Goal: Task Accomplishment & Management: Complete application form

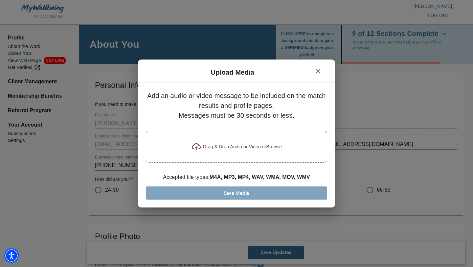
scroll to position [325, 0]
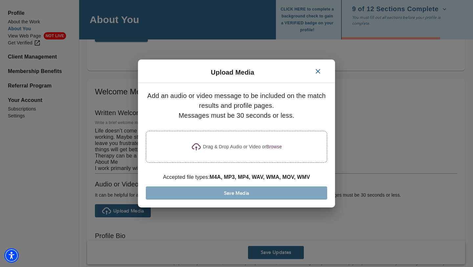
click at [227, 148] on p "Drag & Drop Audio or Video or" at bounding box center [234, 146] width 63 height 7
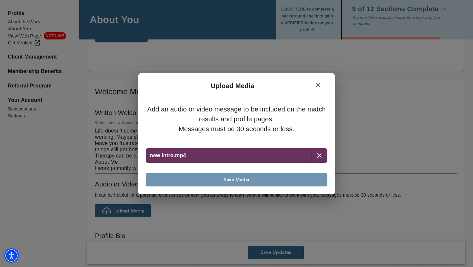
click at [250, 178] on span "Save Media" at bounding box center [236, 179] width 176 height 6
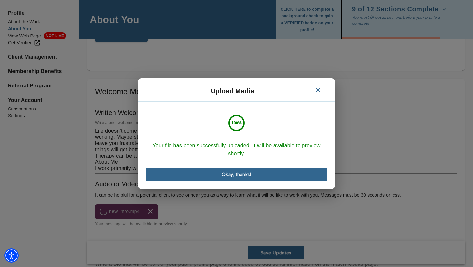
click at [242, 172] on span "Okay, thanks!" at bounding box center [236, 174] width 176 height 6
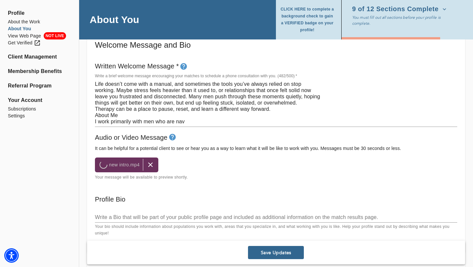
scroll to position [371, 0]
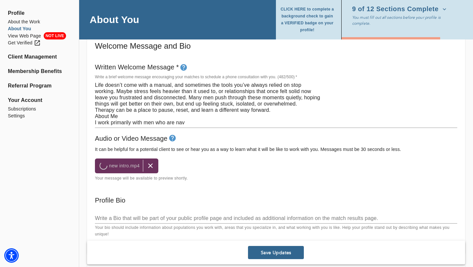
click at [109, 104] on textarea "Life doesn’t come with a manual, and sometimes the tools you’ve always relied o…" at bounding box center [276, 104] width 362 height 44
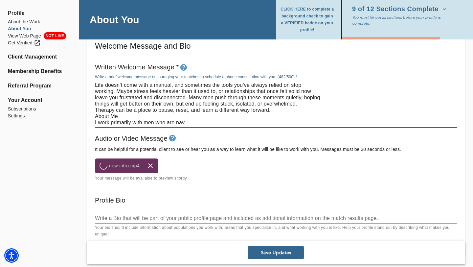
click at [109, 104] on textarea "Life doesn’t come with a manual, and sometimes the tools you’ve always relied o…" at bounding box center [276, 104] width 362 height 44
click at [107, 110] on textarea "Life doesn’t come with a manual, and sometimes the tools you’ve always relied o…" at bounding box center [276, 104] width 362 height 44
drag, startPoint x: 186, startPoint y: 122, endPoint x: 94, endPoint y: 116, distance: 92.1
click at [94, 116] on div "Written Welcome Message * Write a brief welcome message encouraging your matche…" at bounding box center [275, 95] width 367 height 72
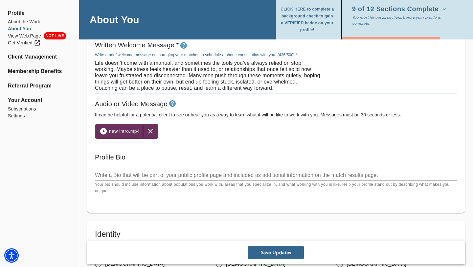
scroll to position [405, 0]
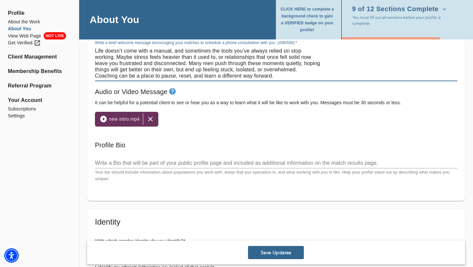
type textarea "Life doesn’t come with a manual, and sometimes the tools you’ve always relied o…"
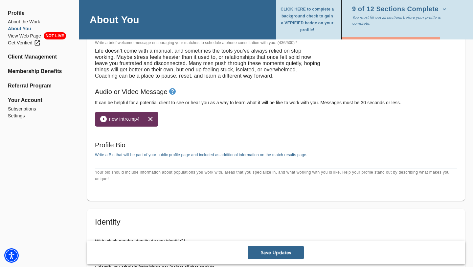
click at [130, 164] on textarea at bounding box center [276, 163] width 362 height 6
click at [138, 160] on textarea at bounding box center [276, 163] width 362 height 6
paste textarea "L ipsu dolo si’a cons adip eli seddoeiu temp incidid. U’la etdol magn 62 aliqu …"
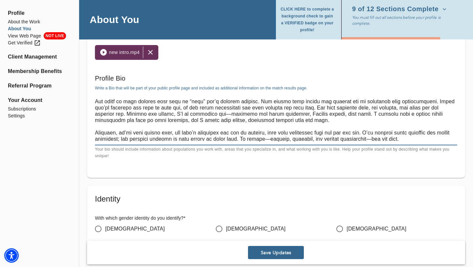
scroll to position [31, 0]
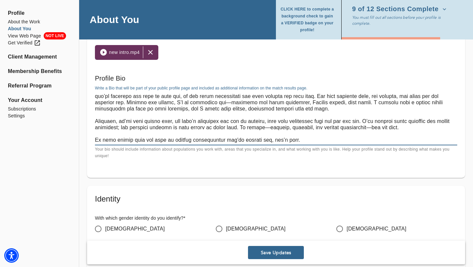
click at [431, 129] on textarea at bounding box center [276, 118] width 362 height 50
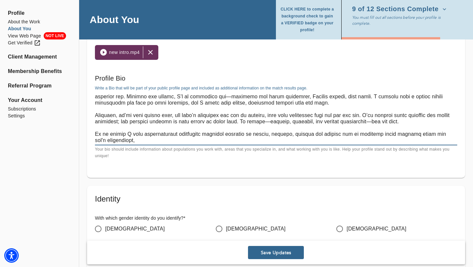
drag, startPoint x: 382, startPoint y: 134, endPoint x: 395, endPoint y: 134, distance: 12.8
click at [395, 134] on textarea at bounding box center [276, 118] width 362 height 50
click at [189, 142] on textarea at bounding box center [276, 118] width 362 height 50
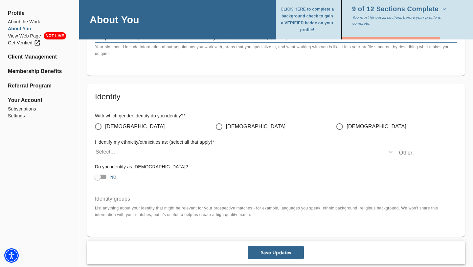
scroll to position [577, 0]
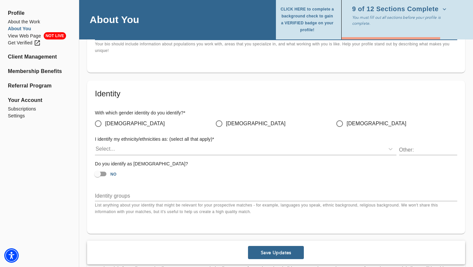
type textarea "L ipsu dolo si’a cons adip eli seddoeiu temp incidid. U’la etdol magn 62 aliqu …"
click at [221, 124] on input "[DEMOGRAPHIC_DATA]" at bounding box center [219, 124] width 14 height 14
radio input "true"
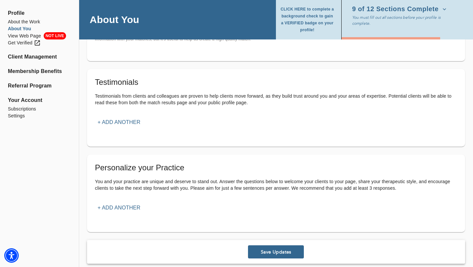
scroll to position [757, 0]
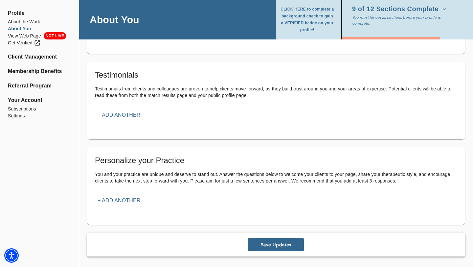
click at [126, 200] on p "+ Add another" at bounding box center [119, 200] width 43 height 8
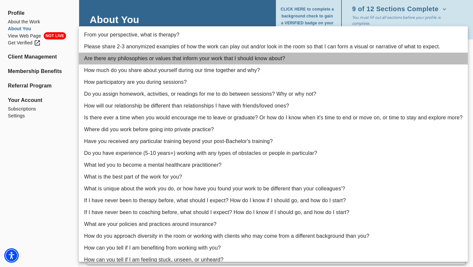
click at [159, 60] on li "Are there any philosophies or values that inform your work that I should know a…" at bounding box center [273, 59] width 389 height 12
type input "3"
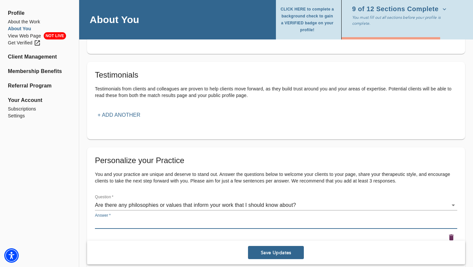
click at [130, 221] on textarea at bounding box center [276, 223] width 362 height 6
paste textarea "honesty, autonomy, and genuine partnership"
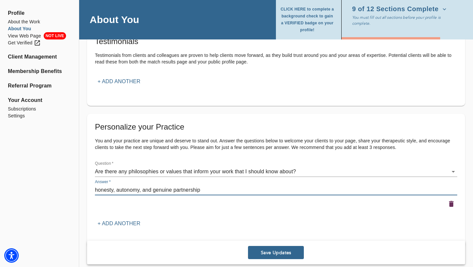
scroll to position [793, 0]
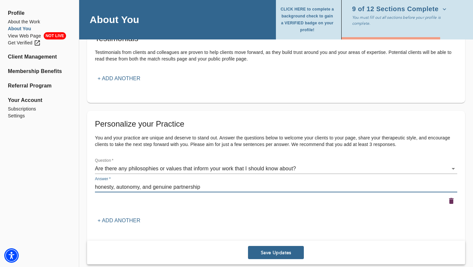
type textarea "honesty, autonomy, and genuine partnership"
click at [125, 221] on p "+ Add another" at bounding box center [119, 220] width 43 height 8
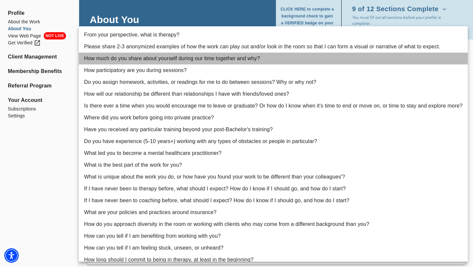
click at [171, 59] on li "How much do you share about yourself during our time together and why?" at bounding box center [273, 59] width 389 height 12
type input "4"
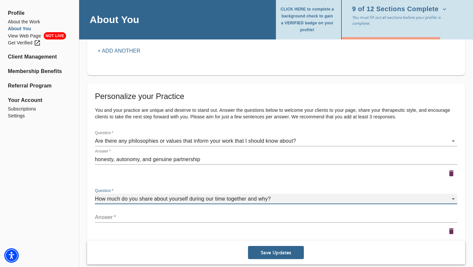
scroll to position [828, 0]
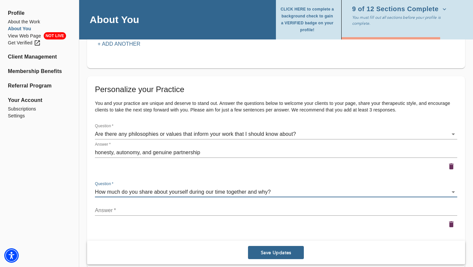
click at [131, 211] on textarea at bounding box center [276, 210] width 362 height 6
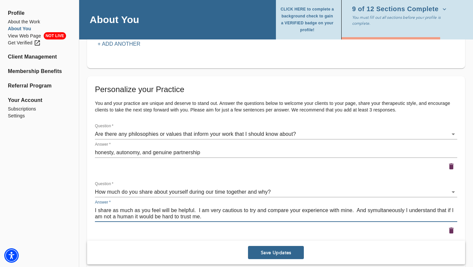
click at [387, 208] on textarea "I share as much as you feel will be helpful. I am very cautious to try and comp…" at bounding box center [276, 213] width 362 height 12
click at [210, 218] on textarea "I share as much as you feel will be helpful. I am very cautious to try and comp…" at bounding box center [276, 213] width 362 height 12
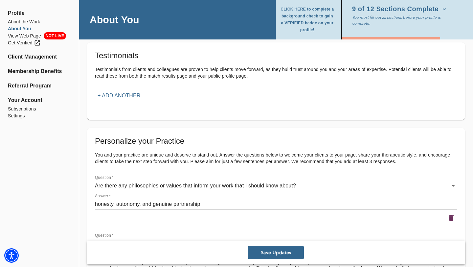
scroll to position [773, 0]
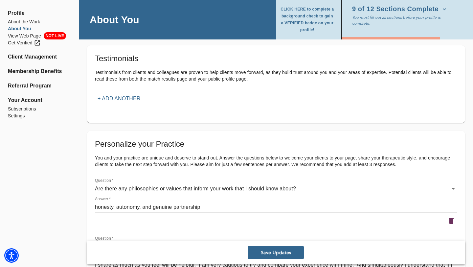
type textarea "I share as much as you feel will be helpful. I am very cautious to try and comp…"
